Goal: Task Accomplishment & Management: Use online tool/utility

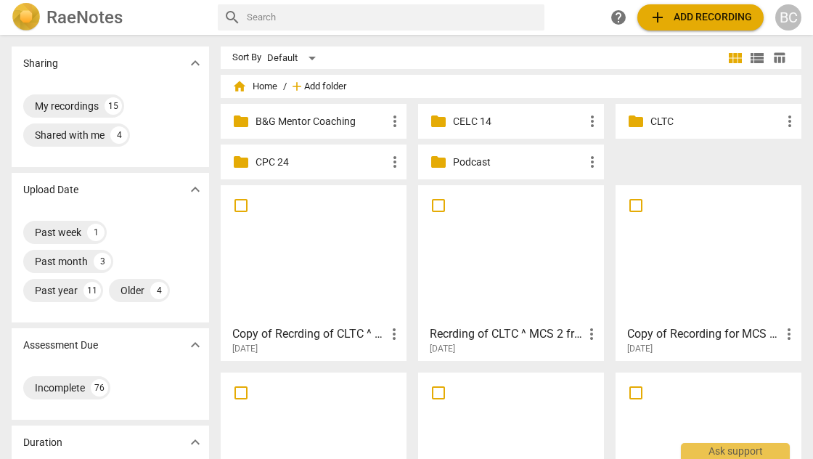
click at [321, 84] on span "Add folder" at bounding box center [325, 86] width 42 height 11
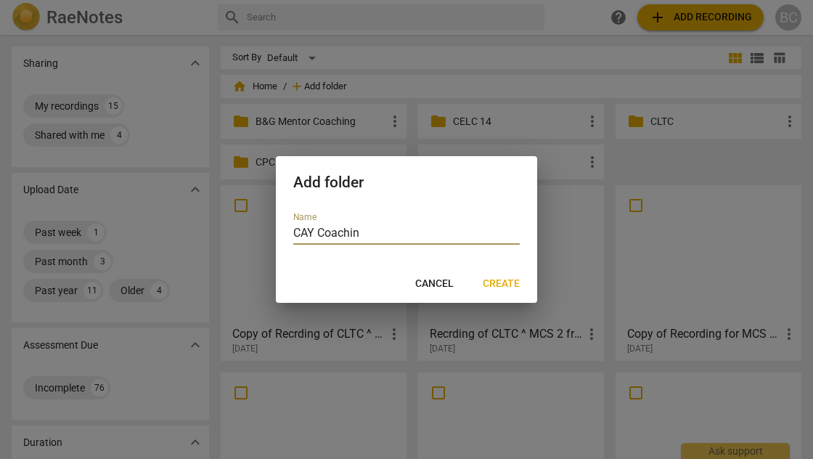
type input "CAY Coaching"
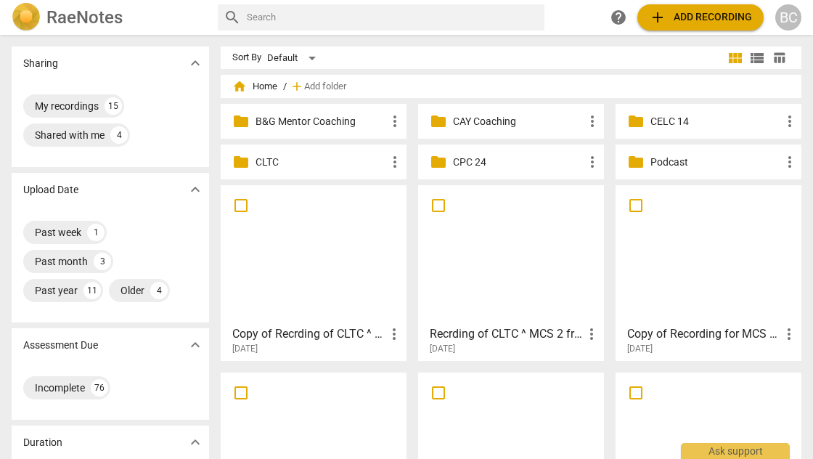
click at [460, 122] on p "CAY Coaching" at bounding box center [518, 121] width 131 height 15
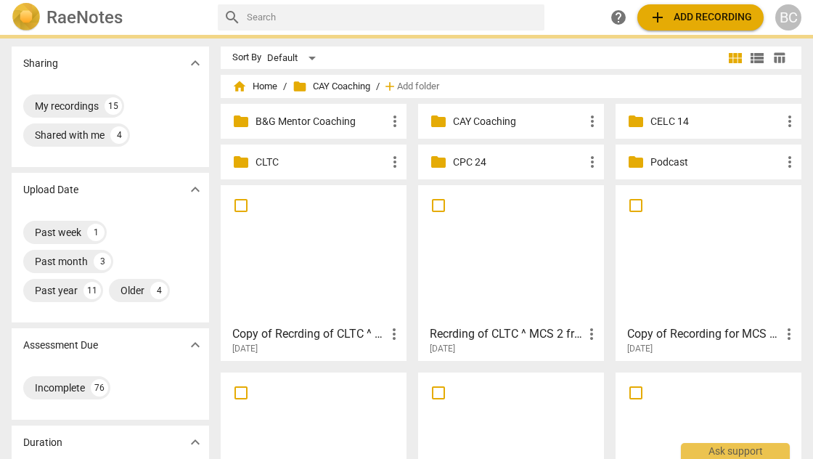
click at [460, 122] on p "CAY Coaching" at bounding box center [518, 121] width 131 height 15
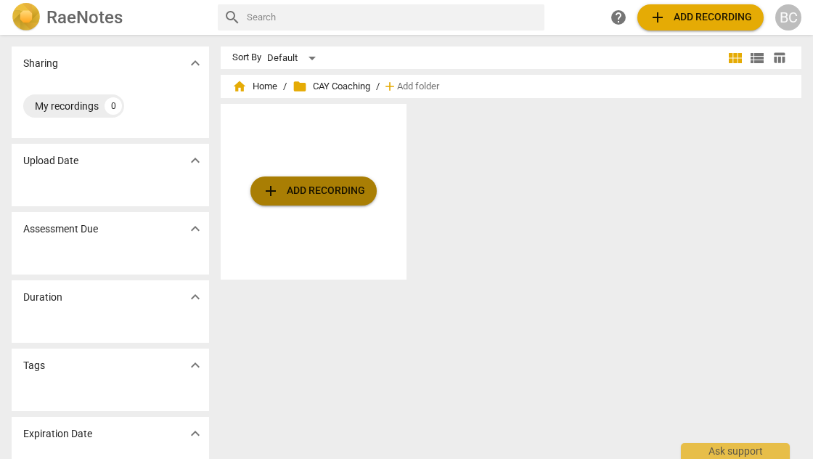
click at [349, 186] on span "add Add recording" at bounding box center [313, 190] width 103 height 17
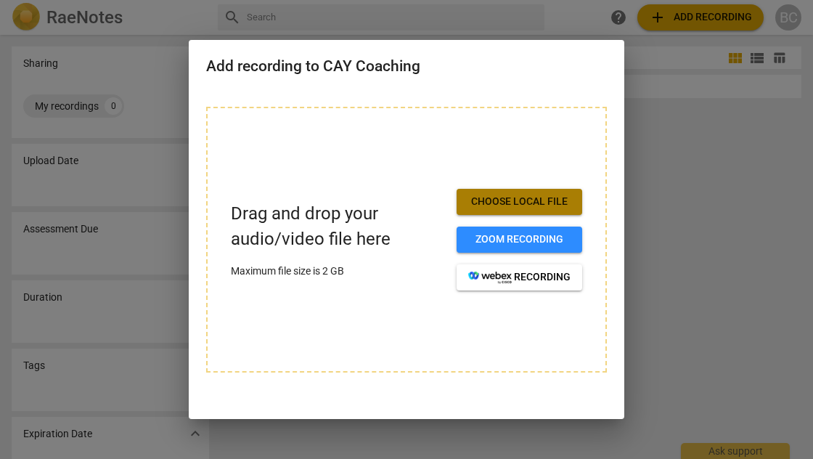
click at [508, 200] on span "Choose local file" at bounding box center [519, 202] width 102 height 15
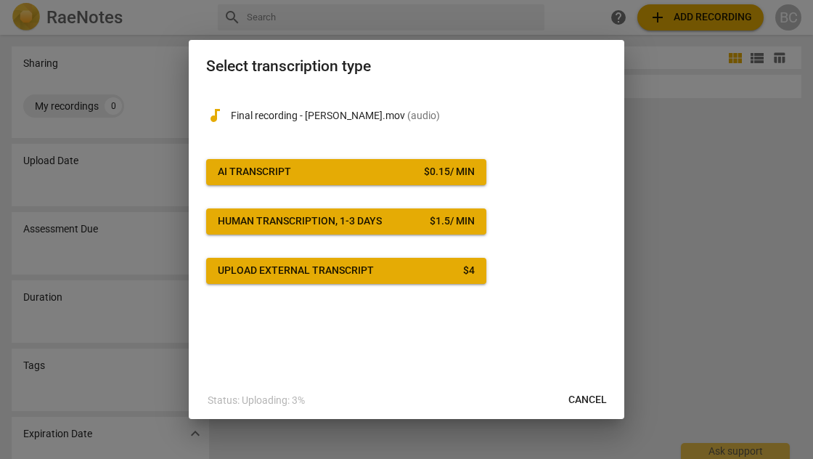
click at [345, 174] on span "AI Transcript $ 0.15 / min" at bounding box center [346, 172] width 257 height 15
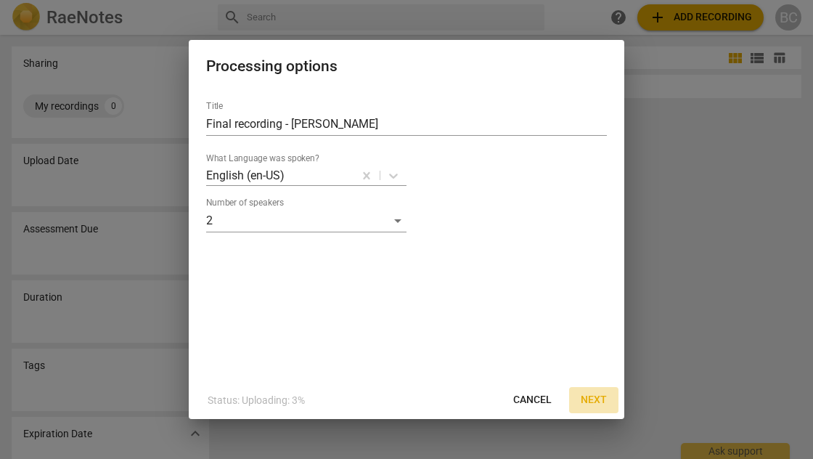
click at [593, 399] on span "Next" at bounding box center [594, 400] width 26 height 15
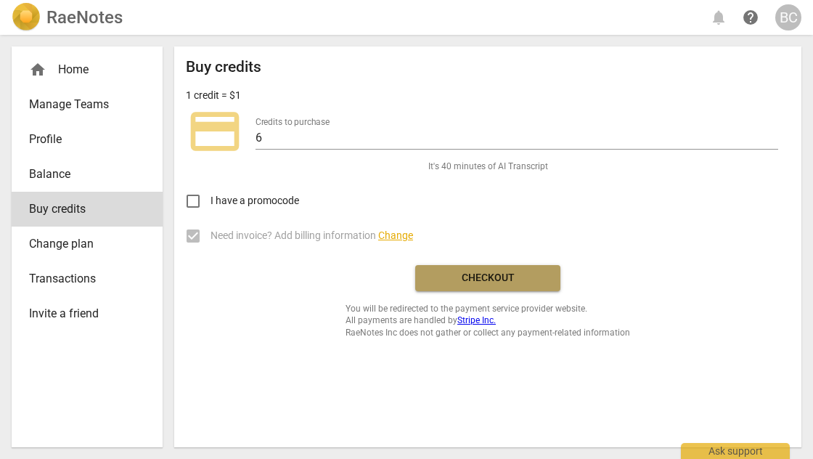
click at [504, 275] on span "Checkout" at bounding box center [488, 278] width 122 height 15
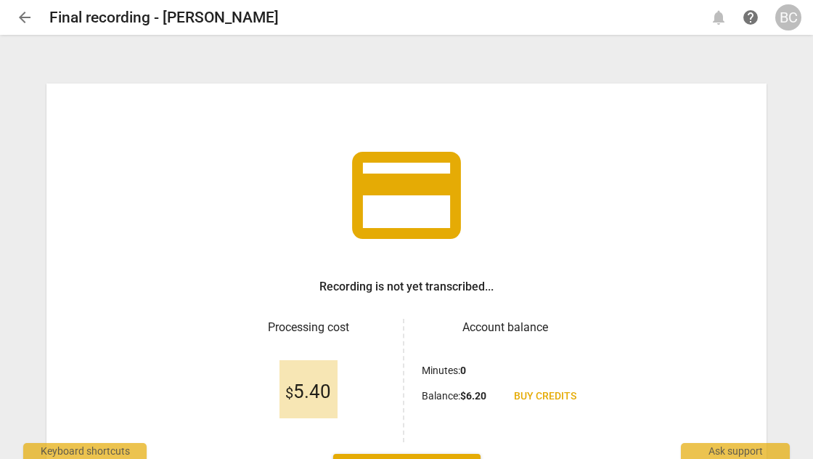
click at [777, 227] on div "credit_card Recording is not yet transcribed... Processing cost $ 5.40 Account …" at bounding box center [406, 248] width 813 height 422
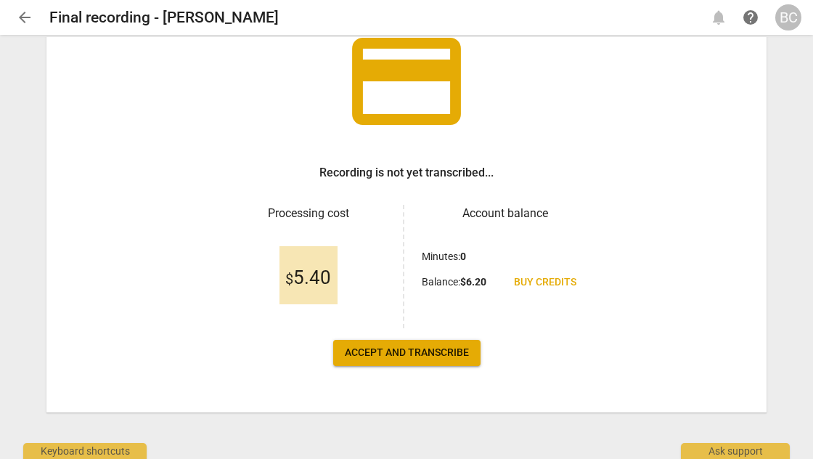
scroll to position [115, 0]
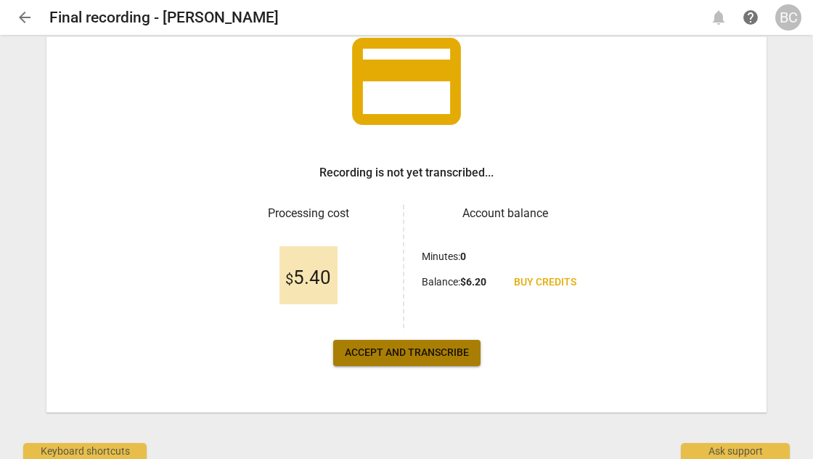
click at [407, 352] on span "Accept and transcribe" at bounding box center [407, 353] width 124 height 15
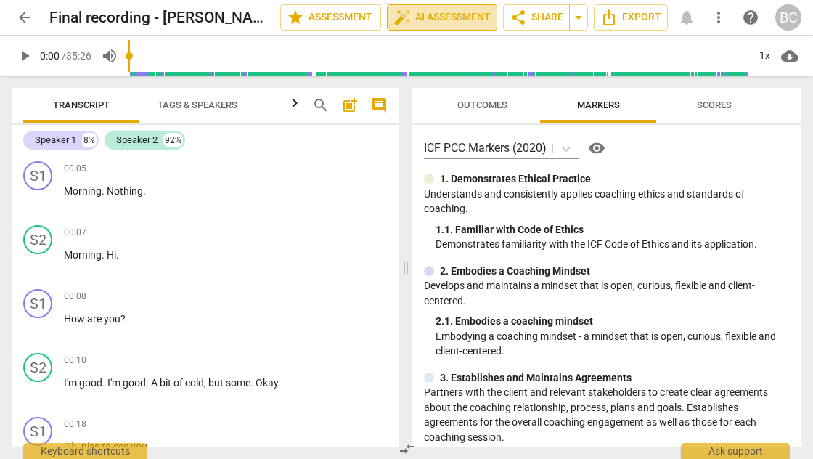
click at [434, 22] on span "auto_fix_high AI Assessment" at bounding box center [442, 17] width 97 height 17
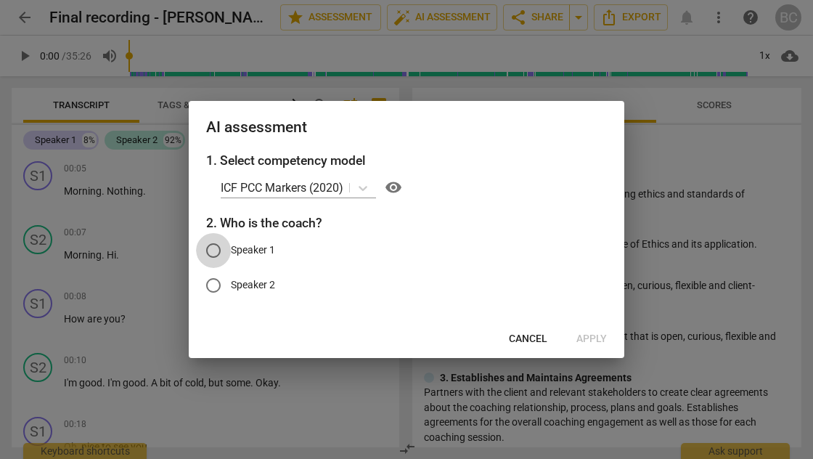
click at [214, 251] on input "Speaker 1" at bounding box center [213, 250] width 35 height 35
radio input "true"
click at [585, 336] on span "Apply" at bounding box center [592, 339] width 31 height 15
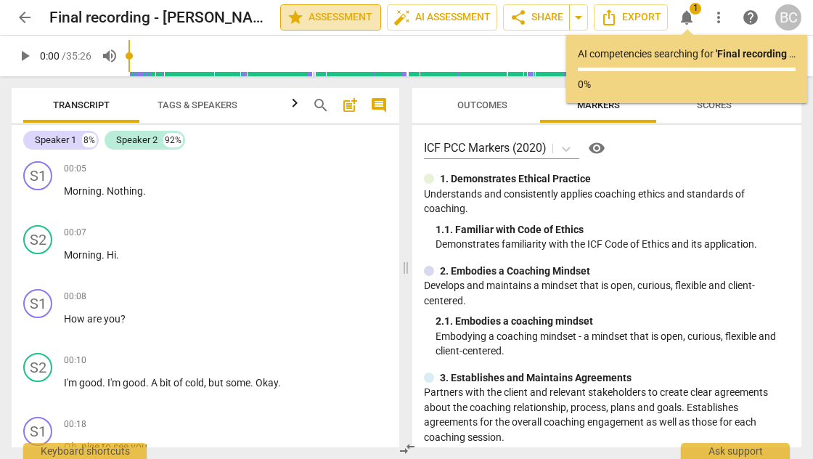
click at [355, 19] on span "star Assessment" at bounding box center [331, 17] width 88 height 17
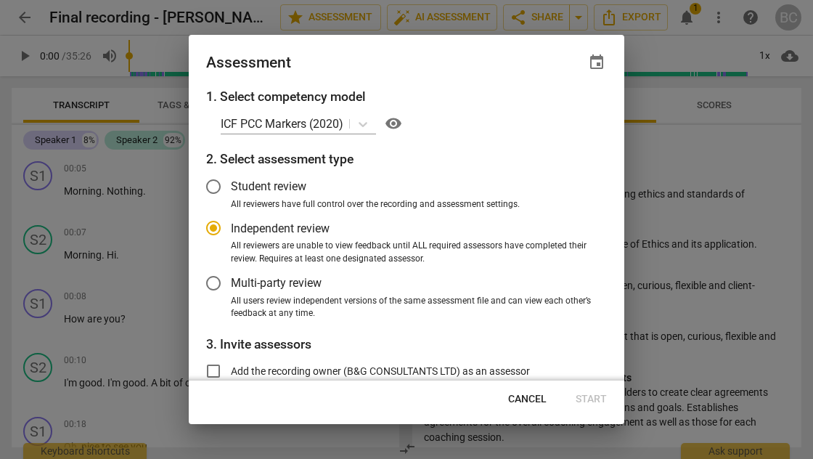
radio input "false"
click at [214, 369] on input "Add the recording owner (B&G CONSULTANTS LTD) as an assessor" at bounding box center [213, 371] width 35 height 35
checkbox input "true"
click at [436, 324] on div "1. Select competency model ICF PCC Markers (2020) visibility 2. Select assessme…" at bounding box center [407, 233] width 436 height 293
click at [592, 399] on span "Start" at bounding box center [591, 399] width 31 height 15
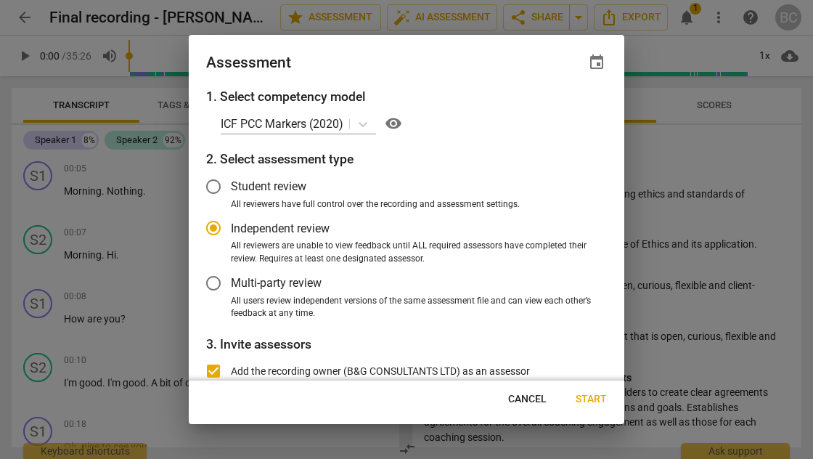
radio input "false"
type input "B&G CONSULTANTS LTD <[EMAIL_ADDRESS][DOMAIN_NAME]>"
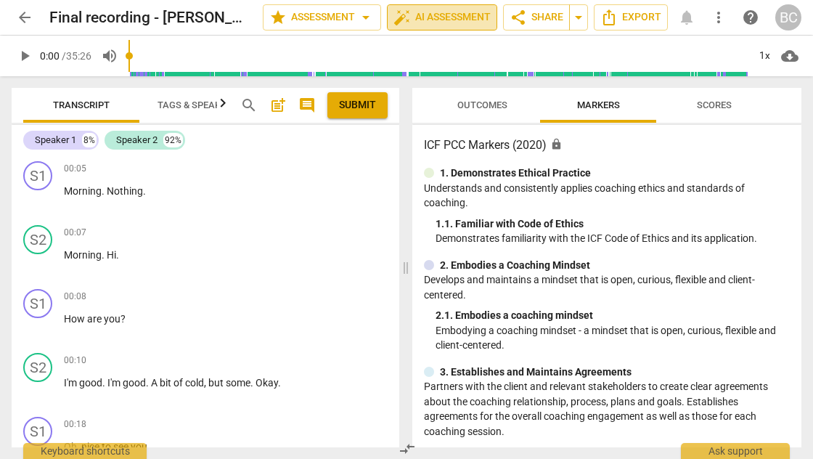
click at [445, 24] on span "auto_fix_high AI Assessment" at bounding box center [442, 17] width 97 height 17
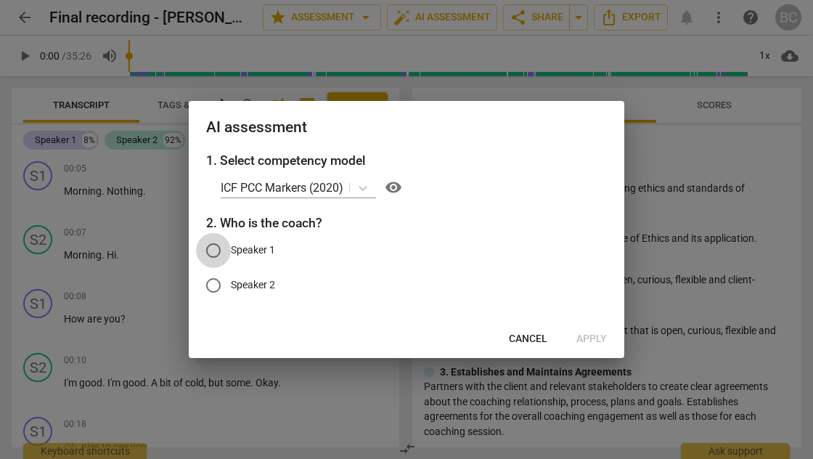
click at [216, 248] on input "Speaker 1" at bounding box center [213, 250] width 35 height 35
radio input "true"
click at [589, 338] on span "Apply" at bounding box center [592, 339] width 31 height 15
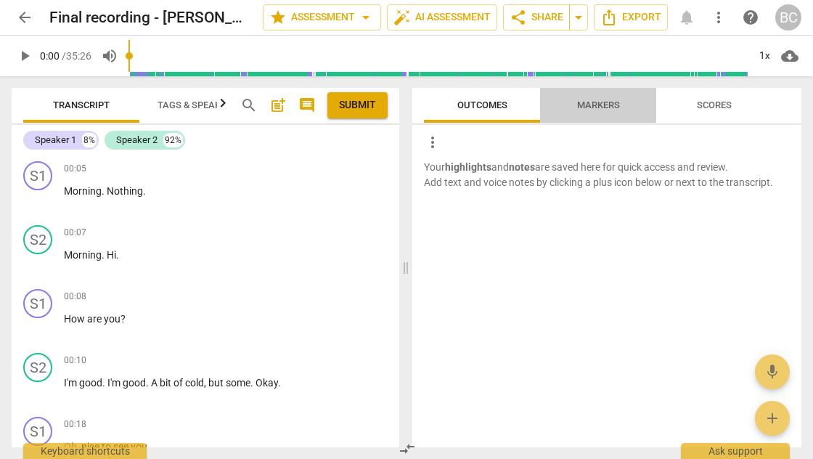
click at [610, 105] on span "Markers" at bounding box center [598, 105] width 43 height 11
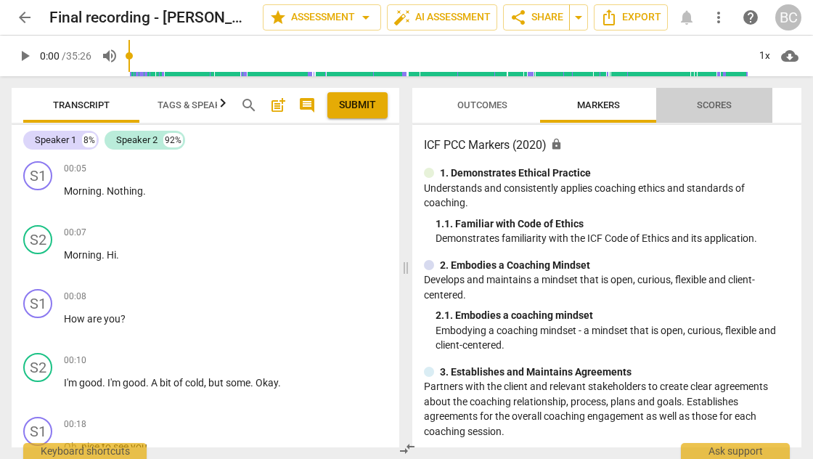
click at [706, 107] on span "Scores" at bounding box center [714, 105] width 35 height 11
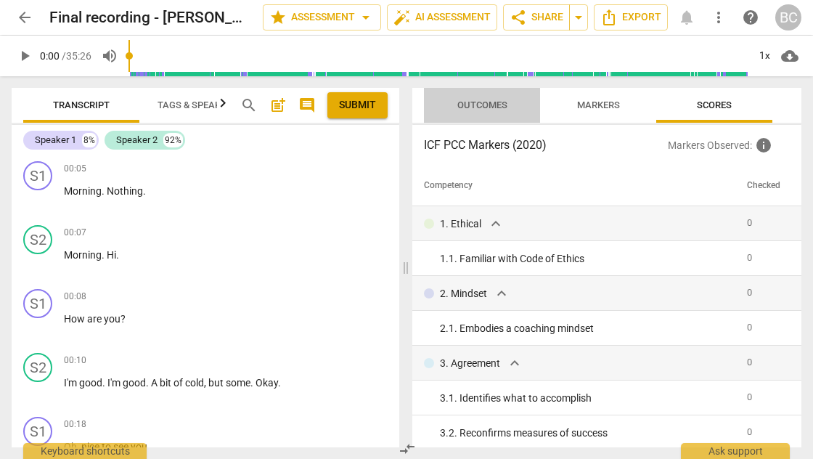
click at [476, 104] on span "Outcomes" at bounding box center [483, 105] width 50 height 11
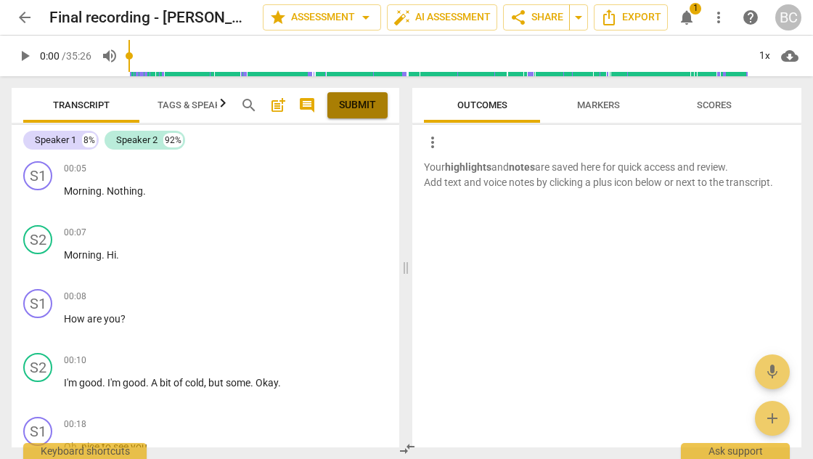
click at [365, 103] on span "Submit" at bounding box center [357, 105] width 37 height 15
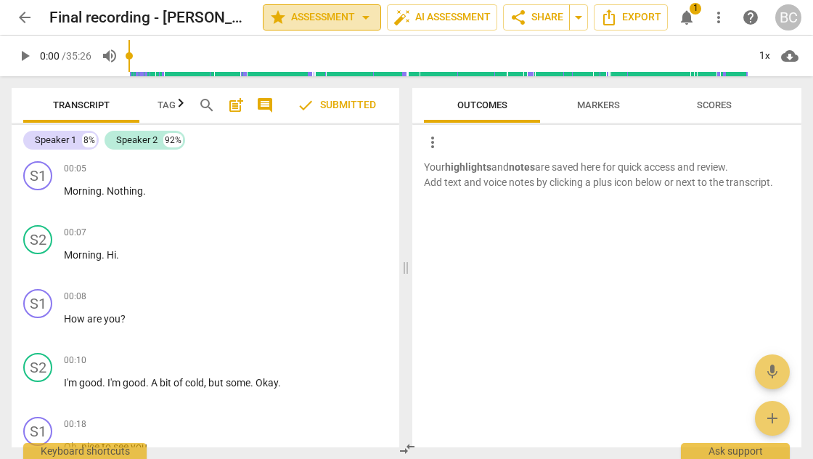
click at [363, 17] on span "arrow_drop_down" at bounding box center [365, 17] width 17 height 17
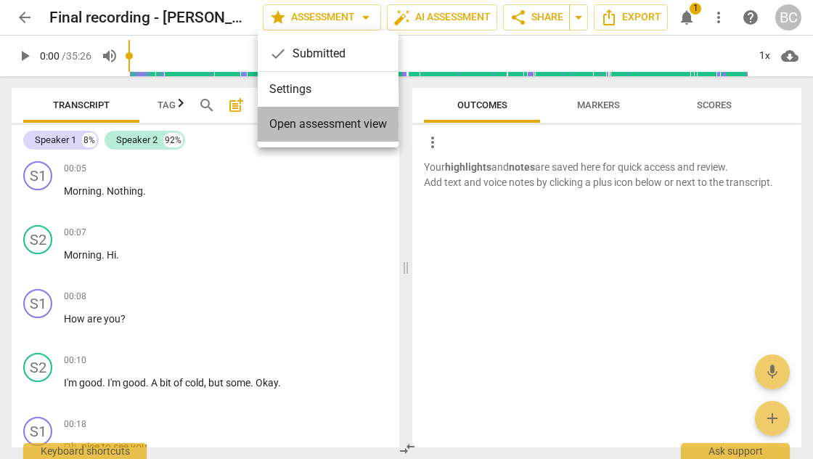
click at [292, 124] on span "Open assessment view" at bounding box center [328, 123] width 118 height 17
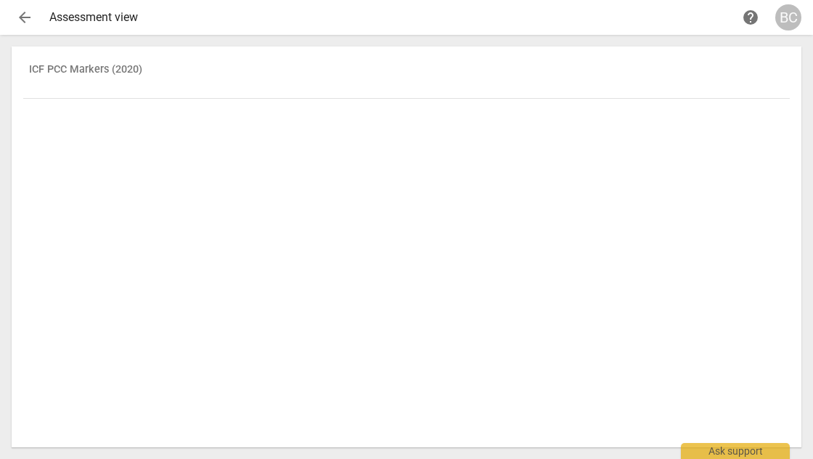
click at [139, 70] on th "ICF PCC Markers (2020)" at bounding box center [406, 78] width 767 height 41
click at [26, 18] on span "arrow_back" at bounding box center [24, 17] width 17 height 17
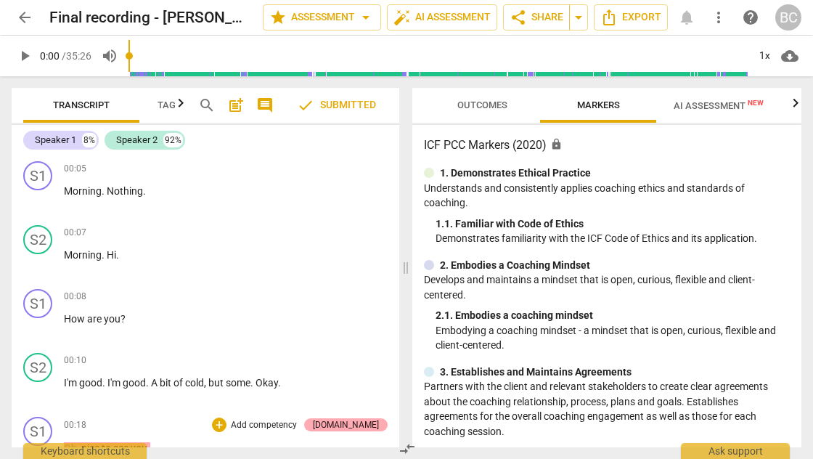
click at [358, 423] on div "[DOMAIN_NAME]" at bounding box center [346, 424] width 66 height 13
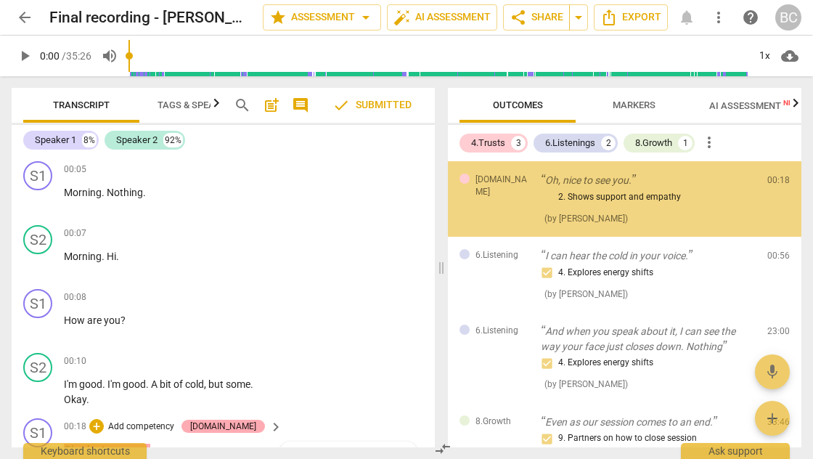
scroll to position [316, 0]
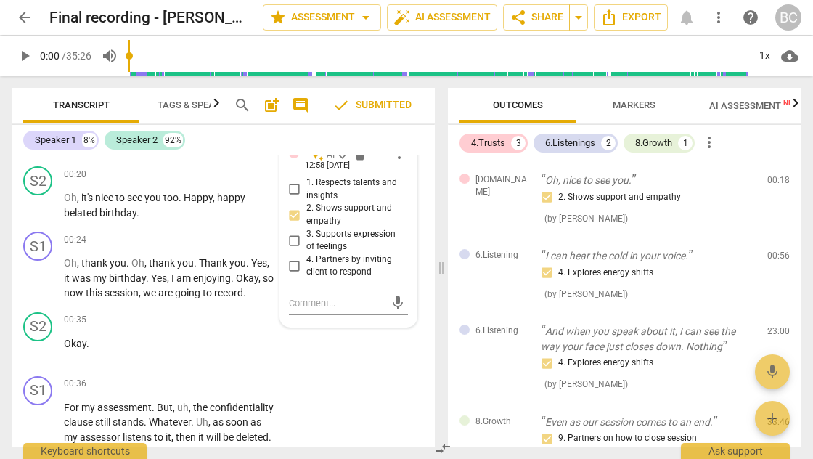
drag, startPoint x: 797, startPoint y: 177, endPoint x: 806, endPoint y: 204, distance: 28.5
click at [806, 204] on div "Outcomes Markers AI Assessment New Scores 4.Trusts 3 6.Listenings 2 8.Growth 1 …" at bounding box center [627, 267] width 371 height 383
click at [391, 395] on div "S1 play_arrow pause 00:36 + Add competency keyboard_arrow_right For my assessme…" at bounding box center [223, 417] width 423 height 95
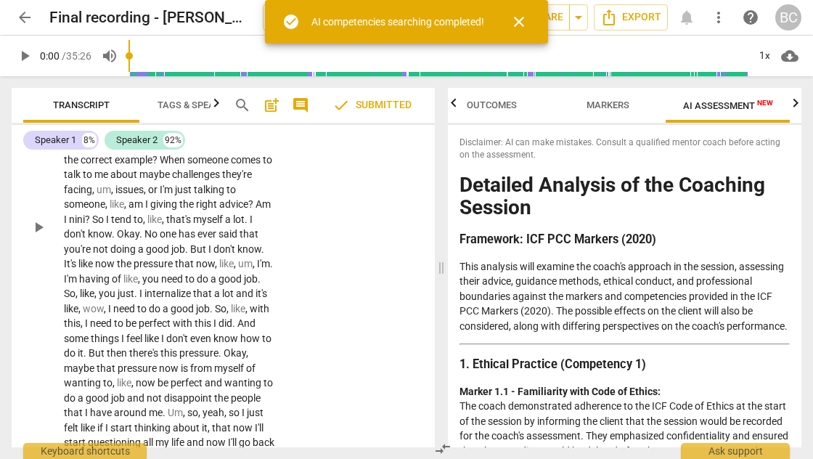
scroll to position [3524, 0]
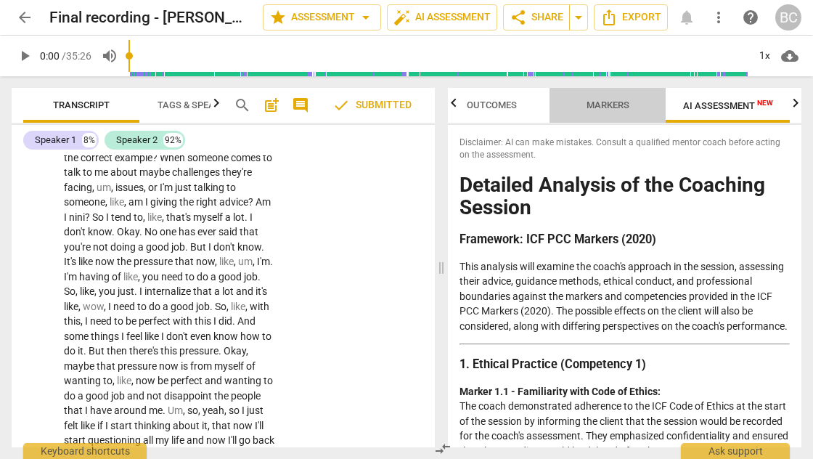
click at [611, 102] on span "Markers" at bounding box center [608, 105] width 43 height 11
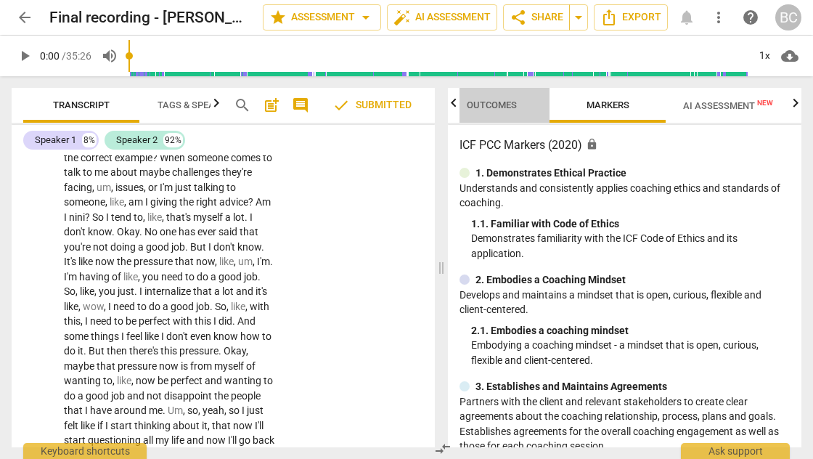
click at [516, 103] on span "Outcomes" at bounding box center [492, 105] width 50 height 11
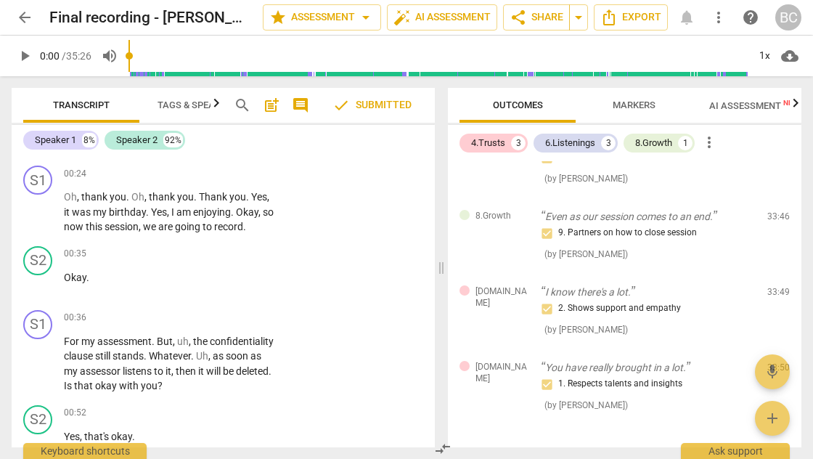
scroll to position [0, 0]
